Goal: Navigation & Orientation: Find specific page/section

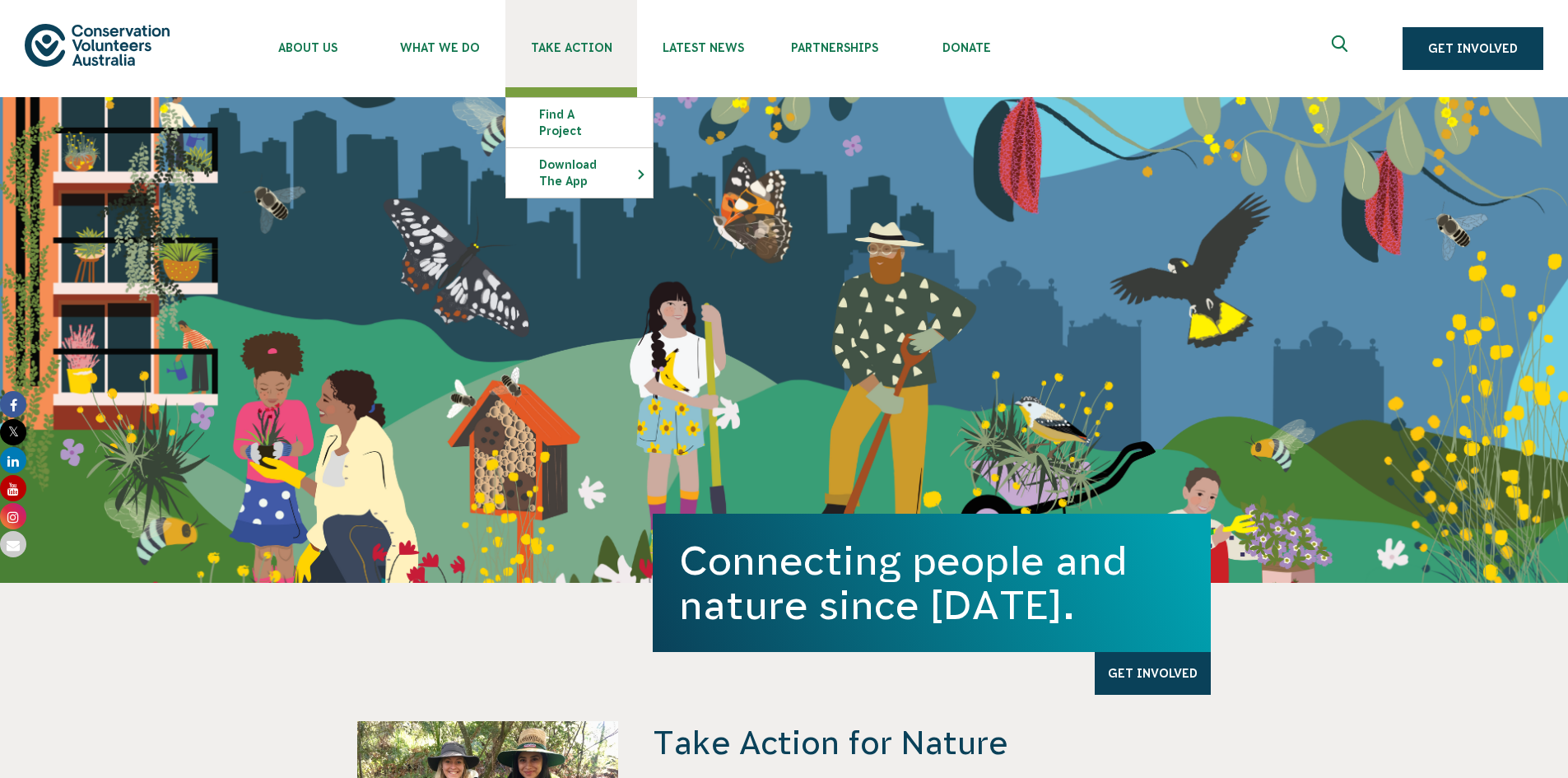
click at [567, 40] on link "Take Action" at bounding box center [571, 43] width 132 height 87
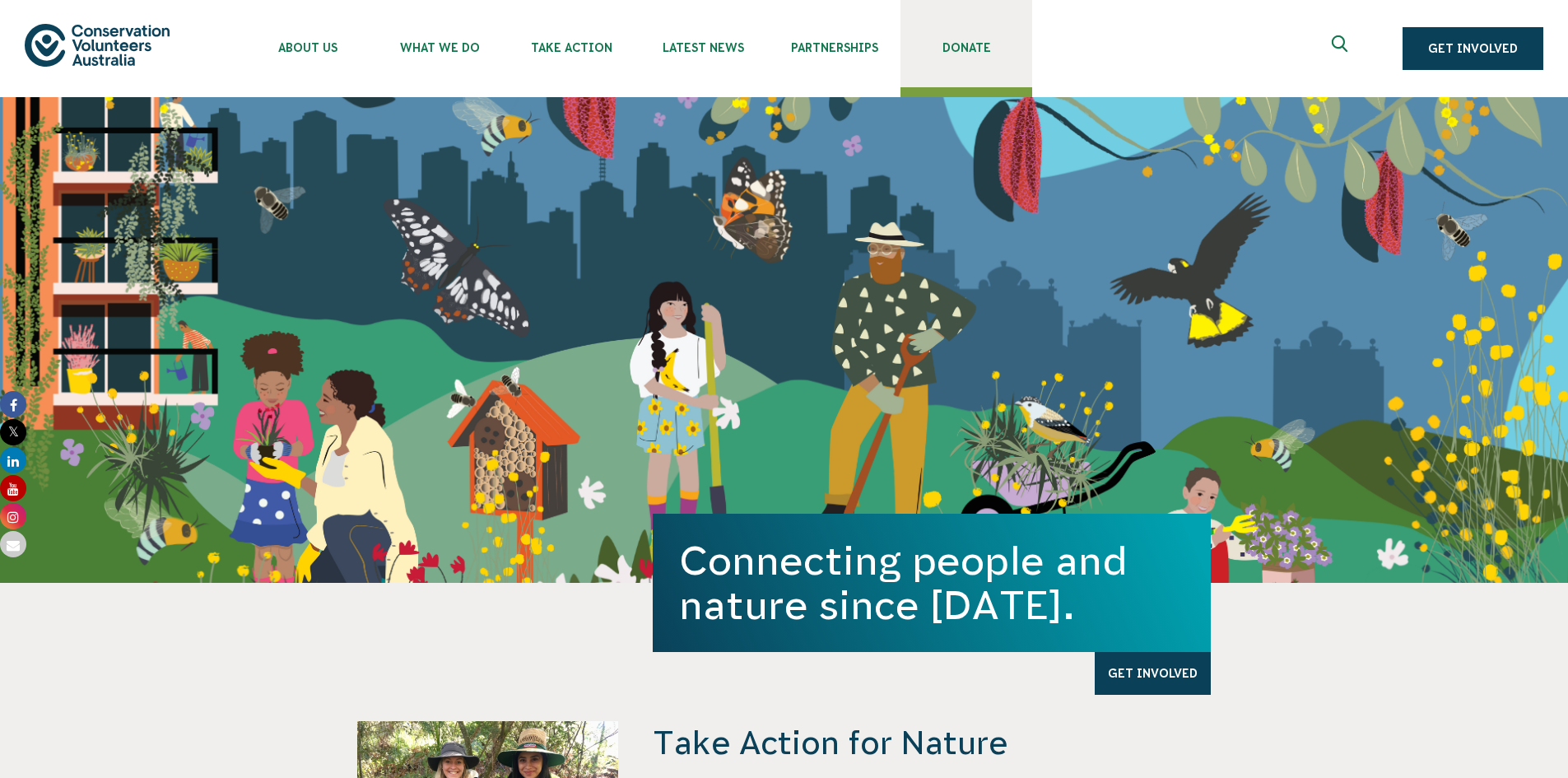
click at [943, 55] on link "Donate" at bounding box center [966, 43] width 132 height 87
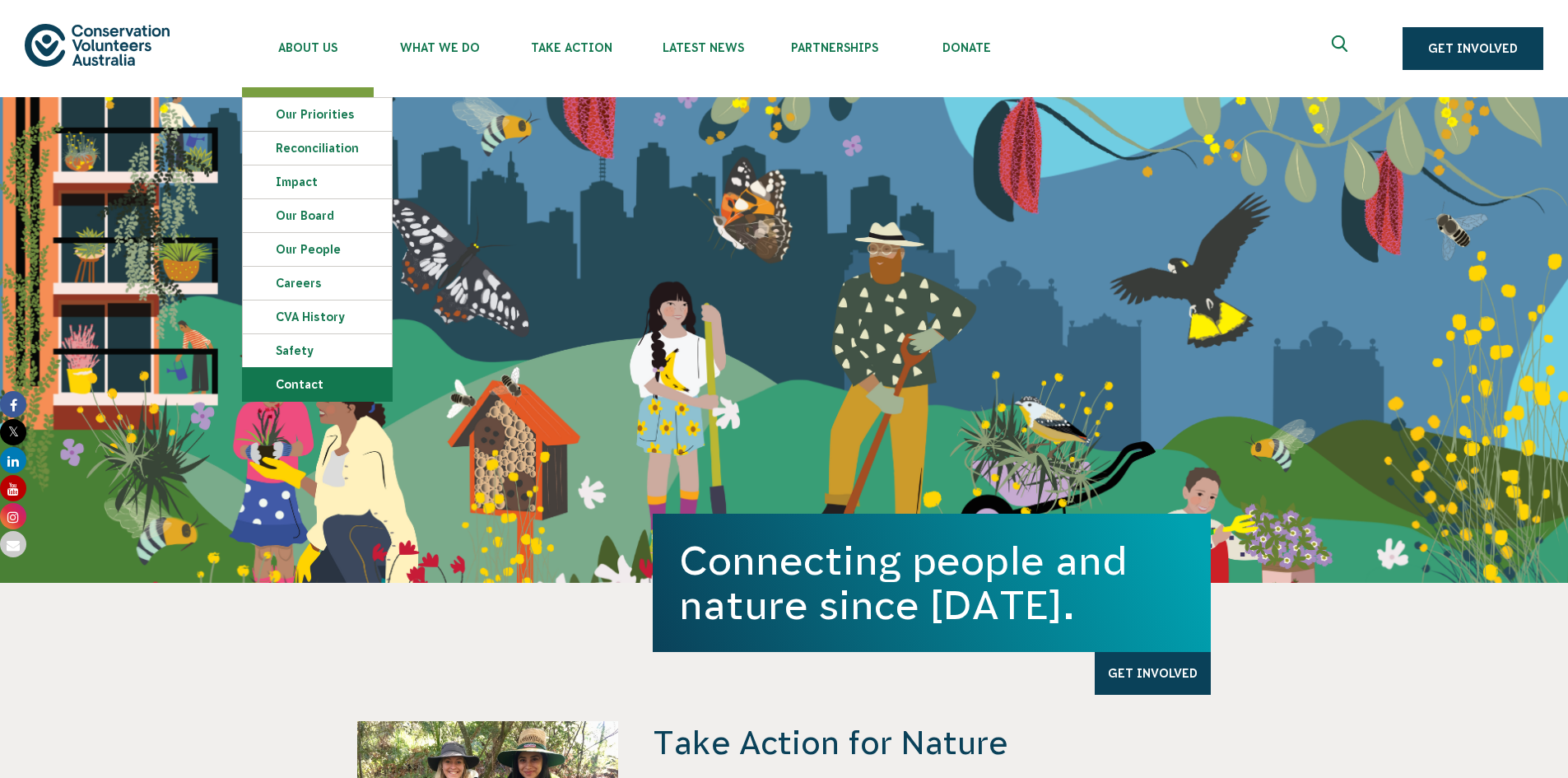
click at [359, 384] on link "Contact" at bounding box center [318, 385] width 149 height 33
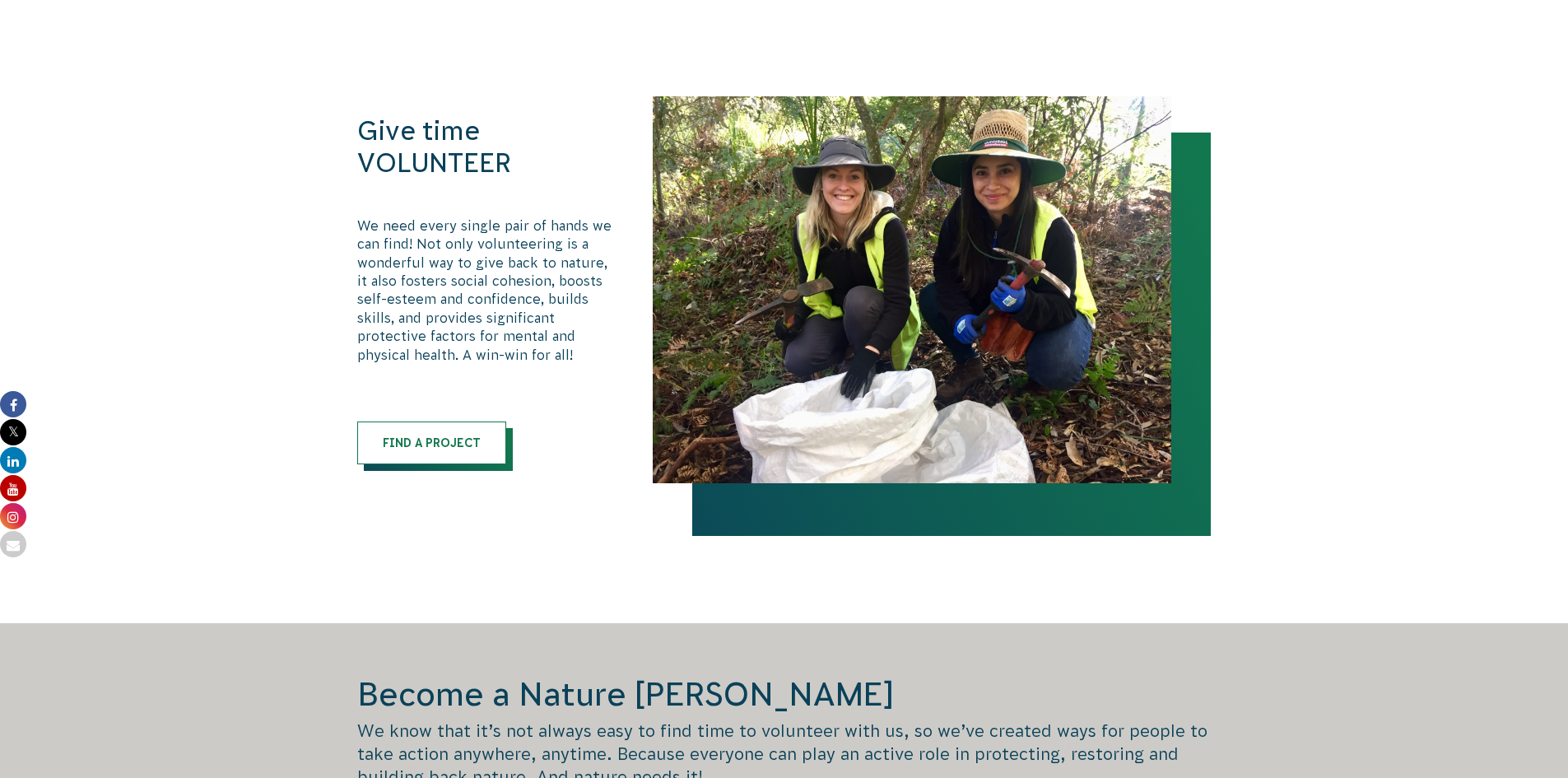
scroll to position [824, 0]
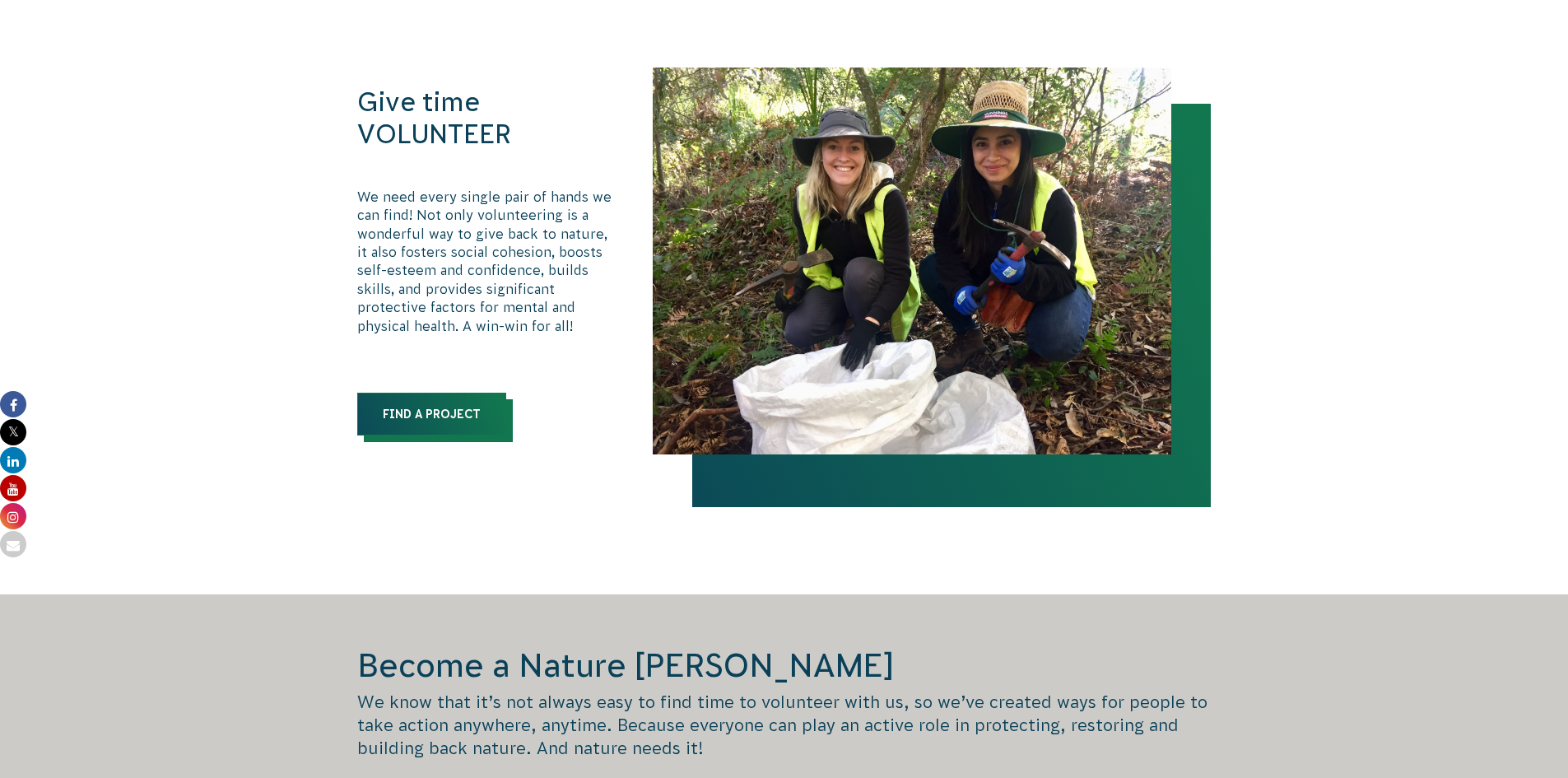
click at [422, 407] on link "Find a Project" at bounding box center [432, 414] width 149 height 43
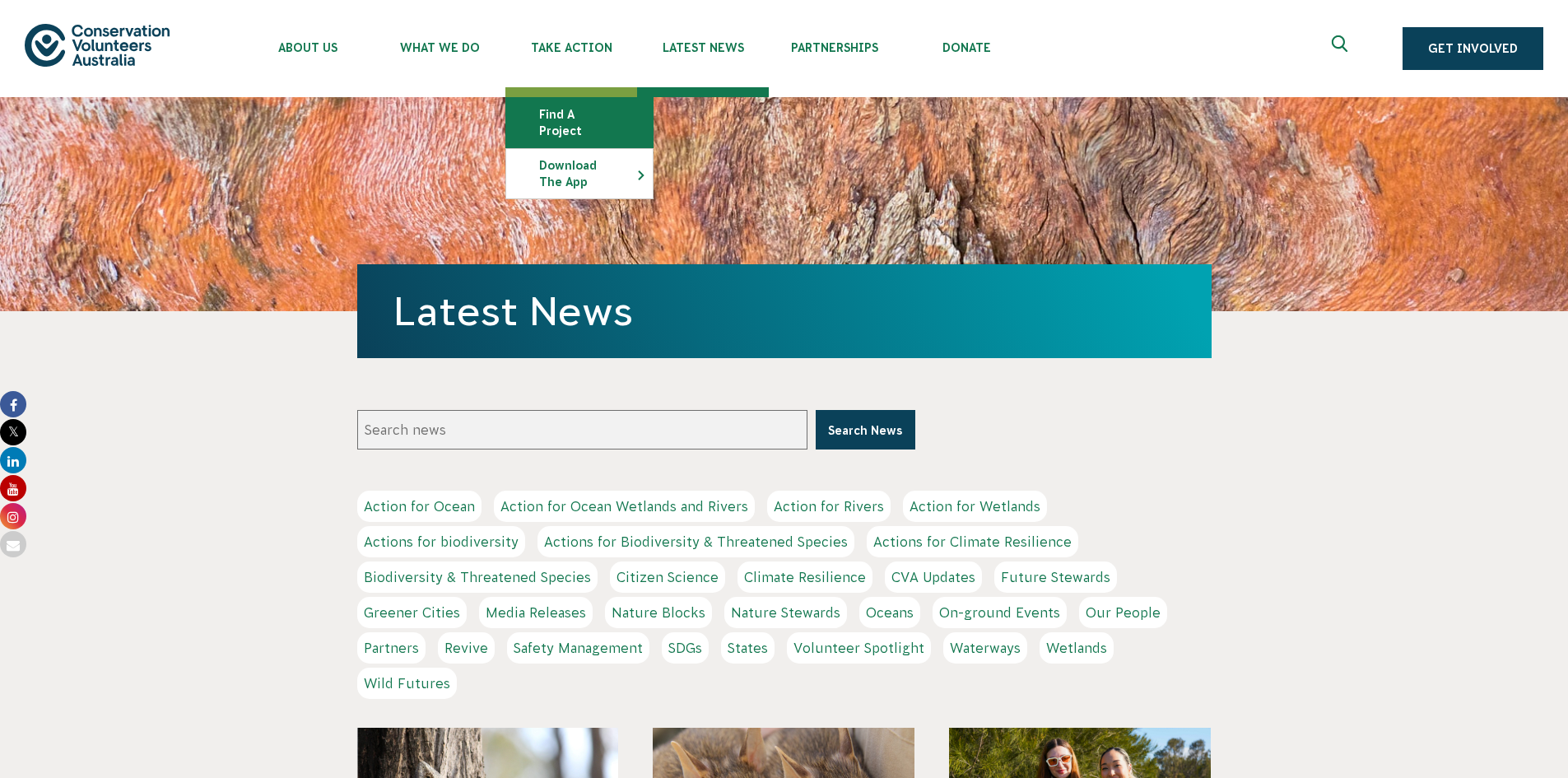
click at [577, 114] on link "Find a project" at bounding box center [579, 122] width 147 height 50
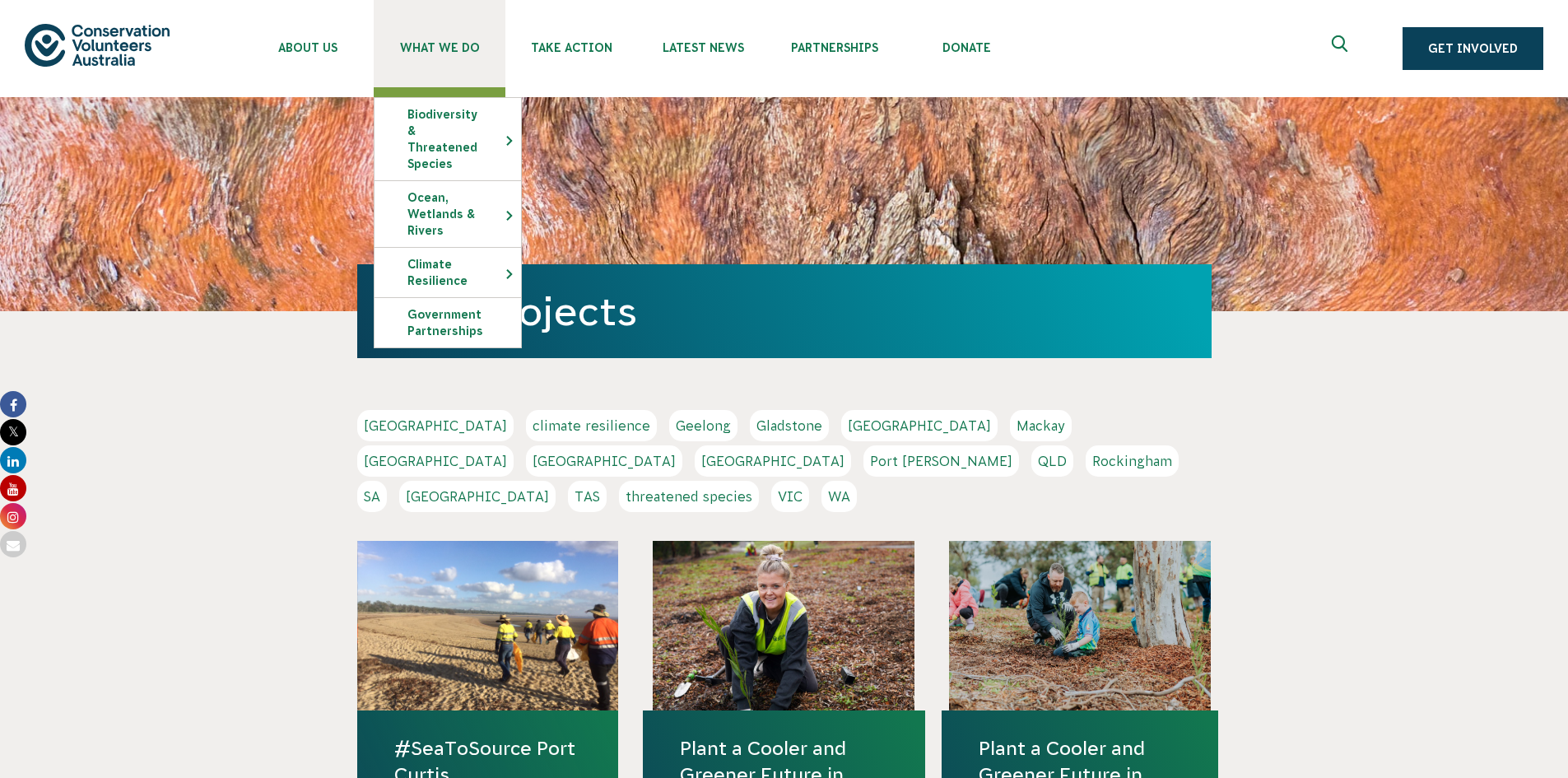
click at [447, 51] on span "What We Do" at bounding box center [440, 47] width 132 height 13
